Goal: Transaction & Acquisition: Book appointment/travel/reservation

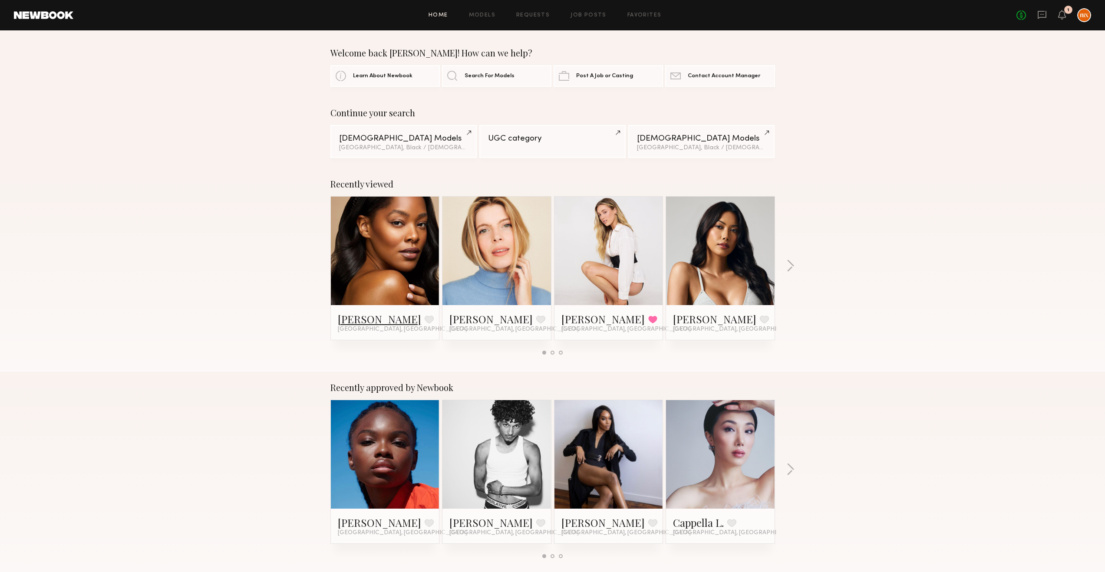
click at [375, 317] on link "[PERSON_NAME]" at bounding box center [379, 319] width 83 height 14
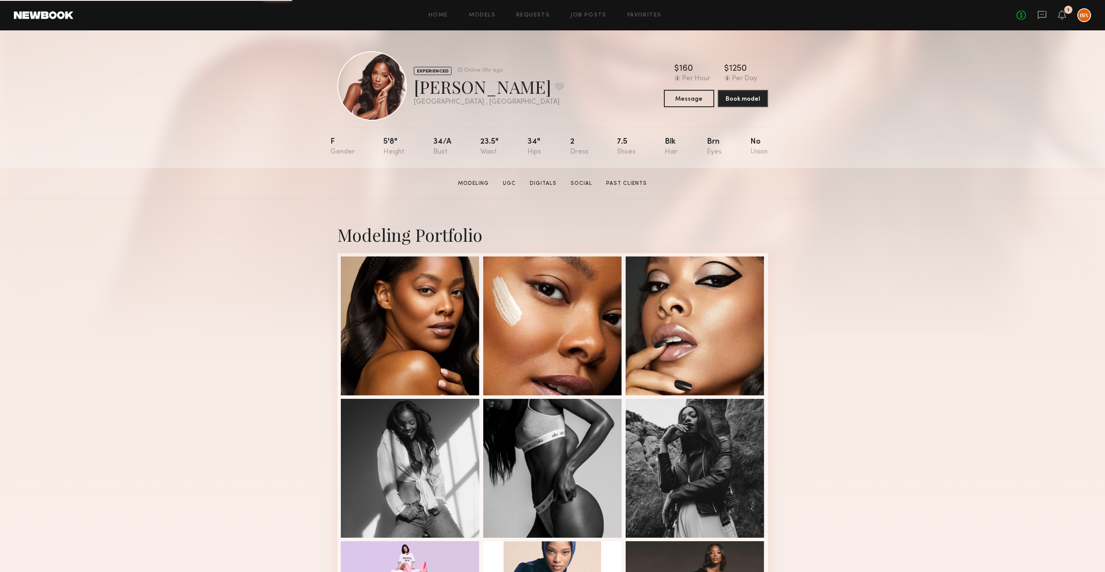
click at [611, 222] on div "Modeling Portfolio View More" at bounding box center [552, 537] width 431 height 676
